Goal: Information Seeking & Learning: Find specific fact

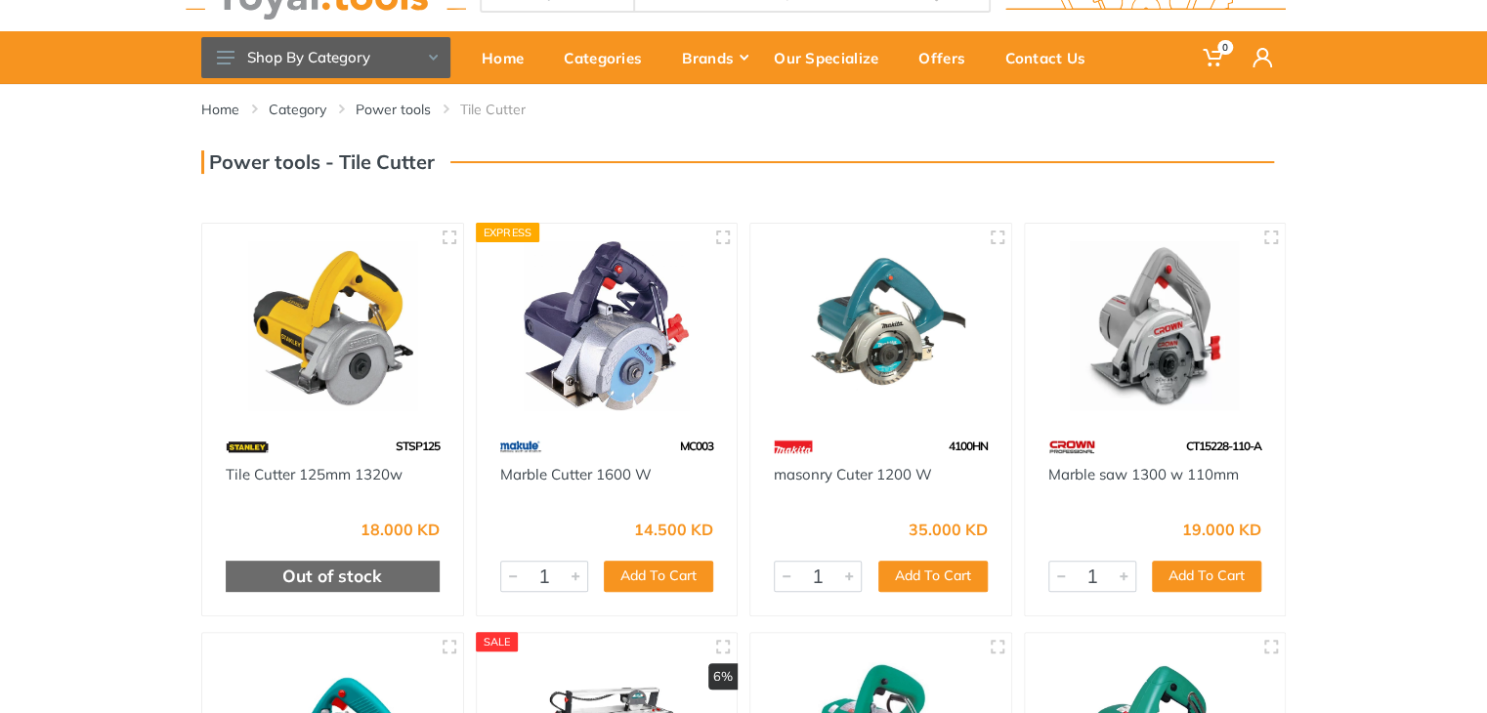
scroll to position [79, 0]
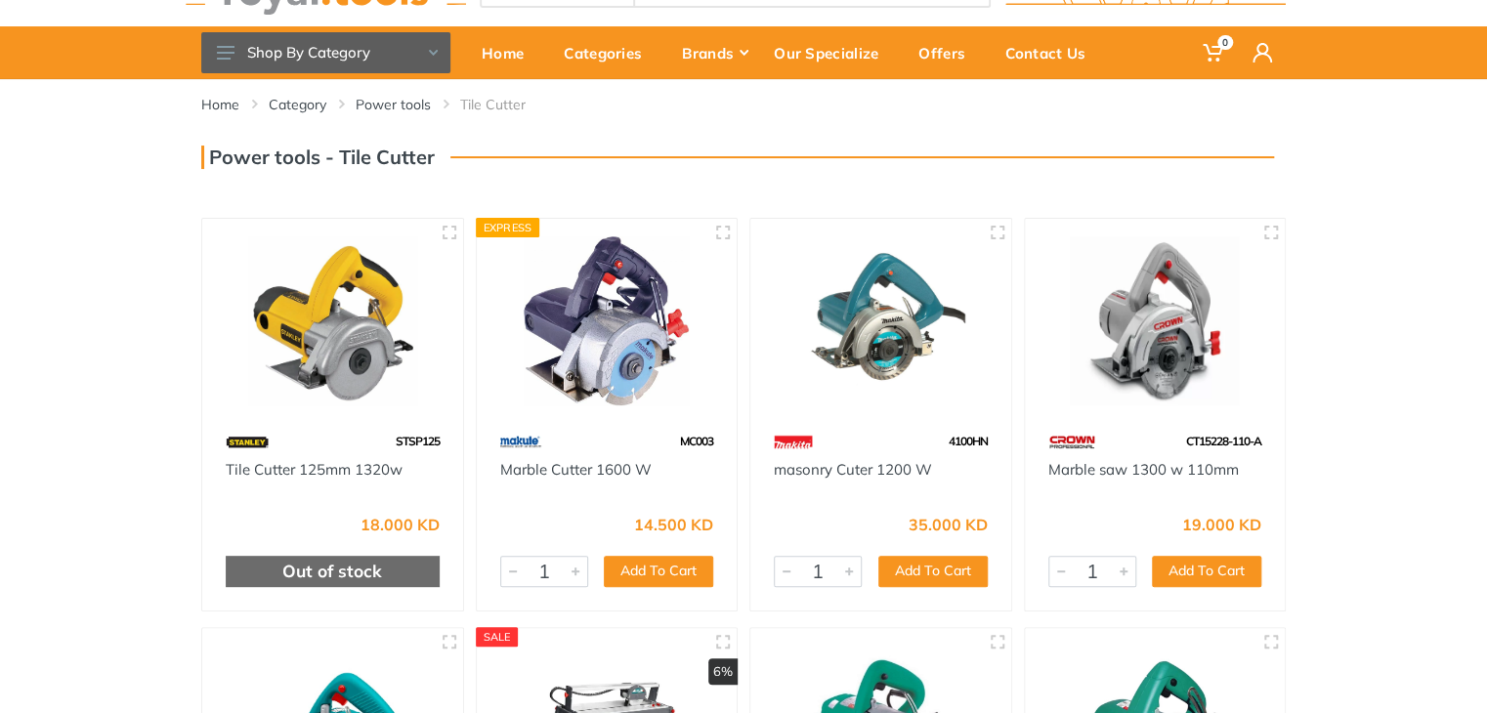
click at [908, 365] on img at bounding box center [881, 321] width 226 height 169
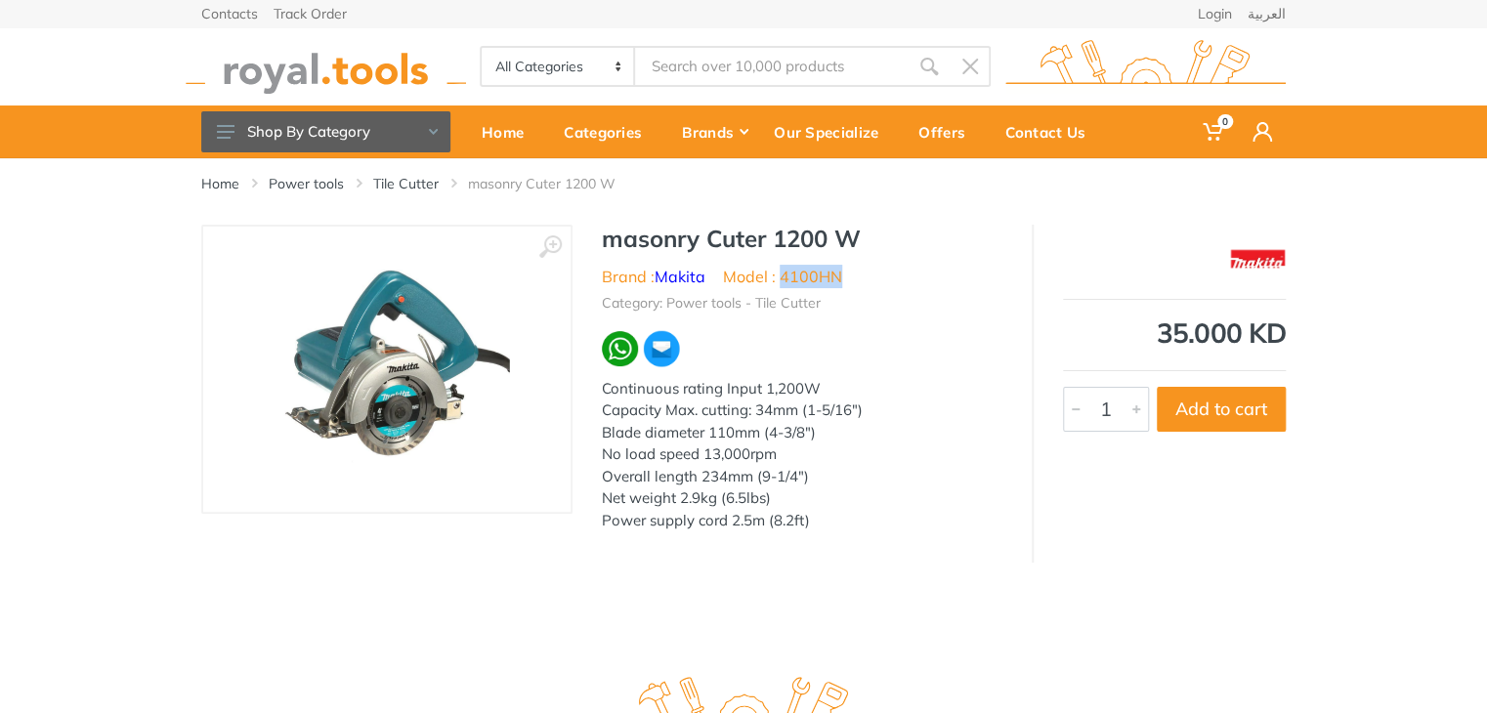
drag, startPoint x: 848, startPoint y: 267, endPoint x: 783, endPoint y: 278, distance: 66.4
click at [783, 278] on ul "Brand : Makita Model : 4100HN" at bounding box center [802, 276] width 401 height 23
copy li "4100HN"
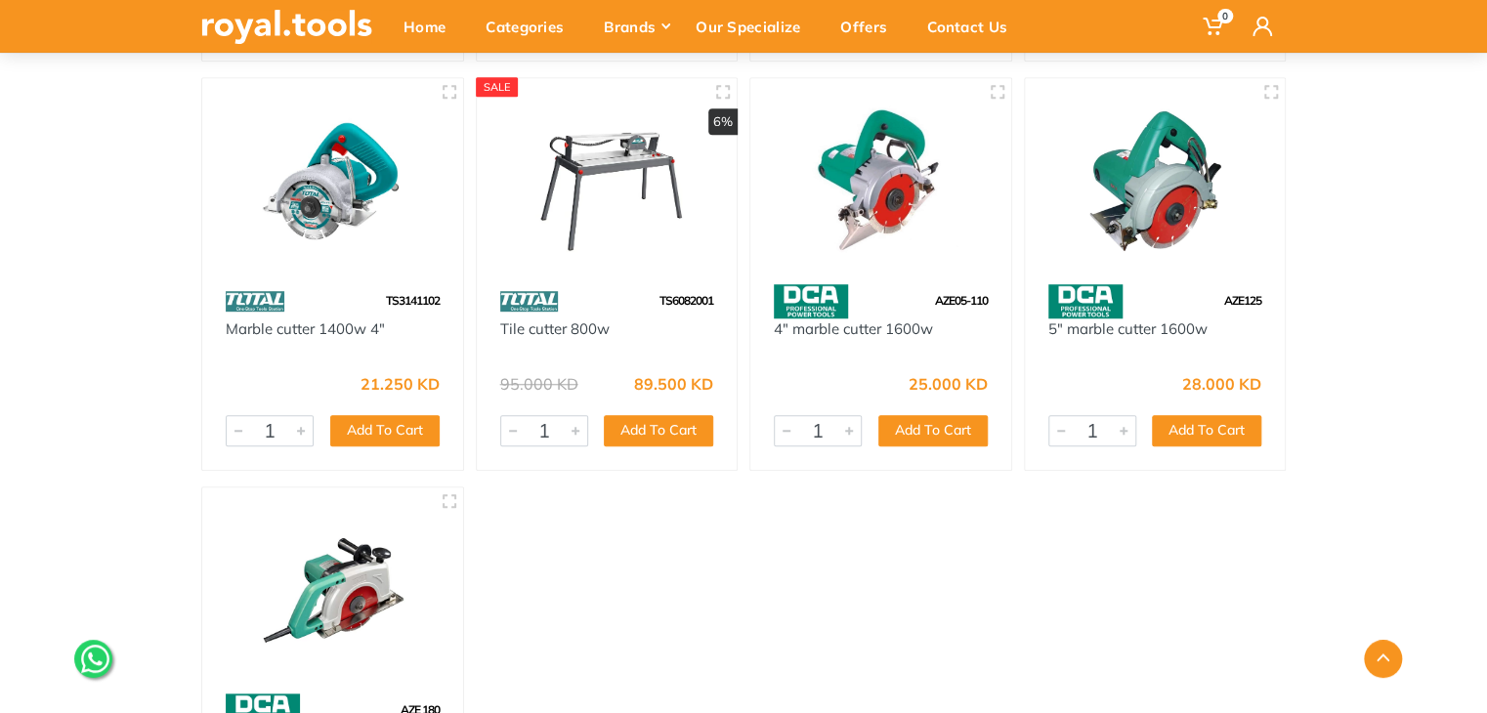
scroll to position [629, 0]
click at [589, 236] on img at bounding box center [608, 180] width 226 height 169
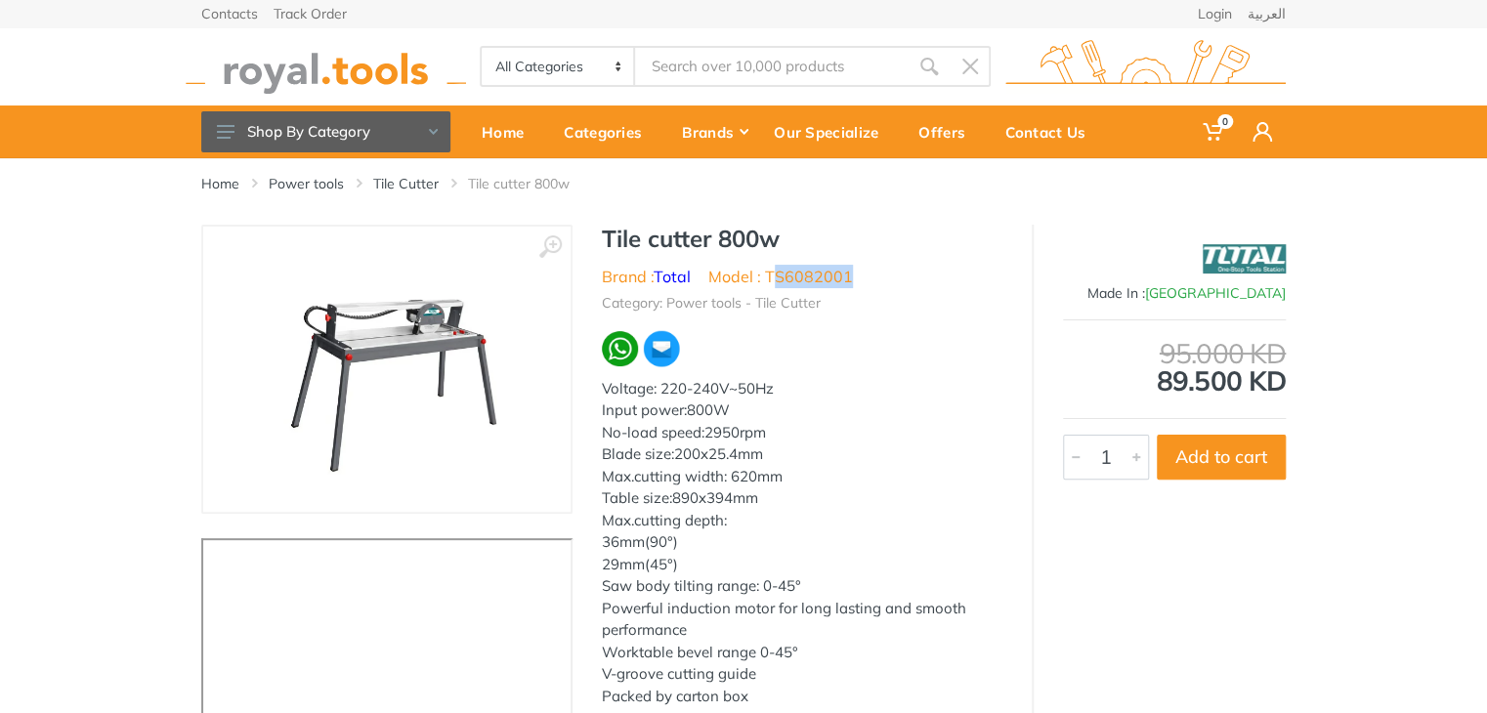
drag, startPoint x: 855, startPoint y: 278, endPoint x: 772, endPoint y: 280, distance: 83.1
click at [772, 280] on ul "Brand : Total Model : TS6082001" at bounding box center [802, 276] width 401 height 23
drag, startPoint x: 802, startPoint y: 243, endPoint x: 596, endPoint y: 228, distance: 206.8
click at [596, 228] on div "Tile cutter 800w Brand : Total Model : TS6082001 Category: Power tools - Tile C…" at bounding box center [802, 483] width 459 height 517
copy h1 "Tile cutter 800w"
